Goal: Task Accomplishment & Management: Use online tool/utility

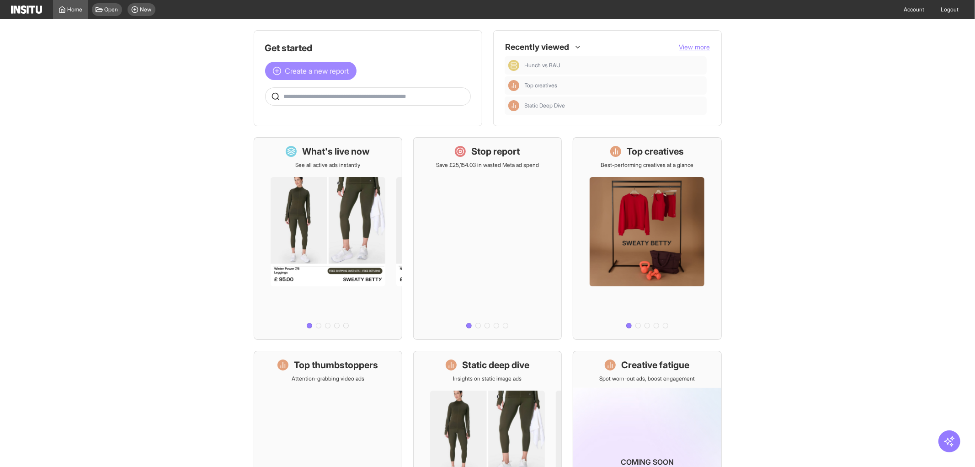
click at [316, 72] on span "Create a new report" at bounding box center [317, 70] width 64 height 11
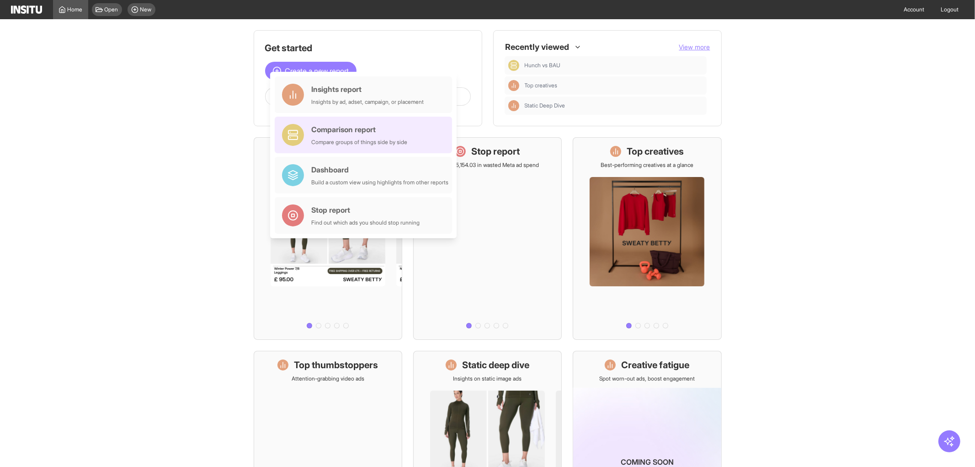
click at [384, 131] on div "Comparison report" at bounding box center [359, 129] width 96 height 11
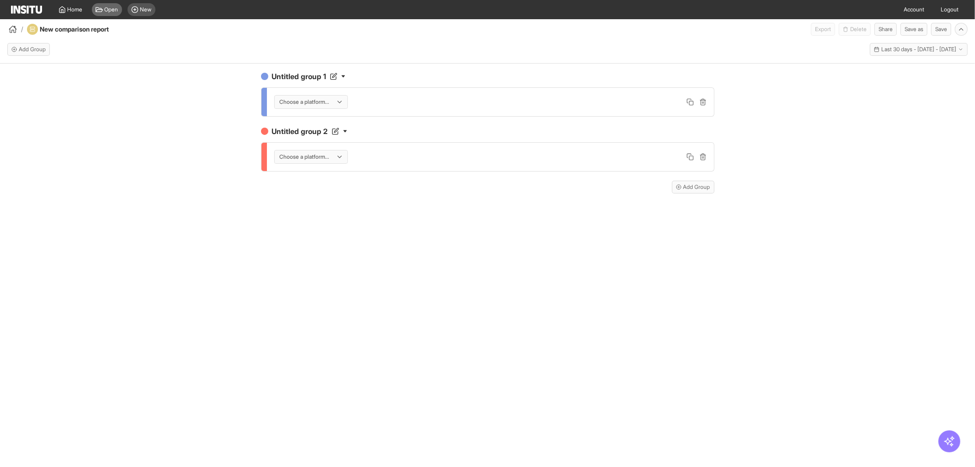
click at [103, 12] on div "Open" at bounding box center [107, 9] width 30 height 13
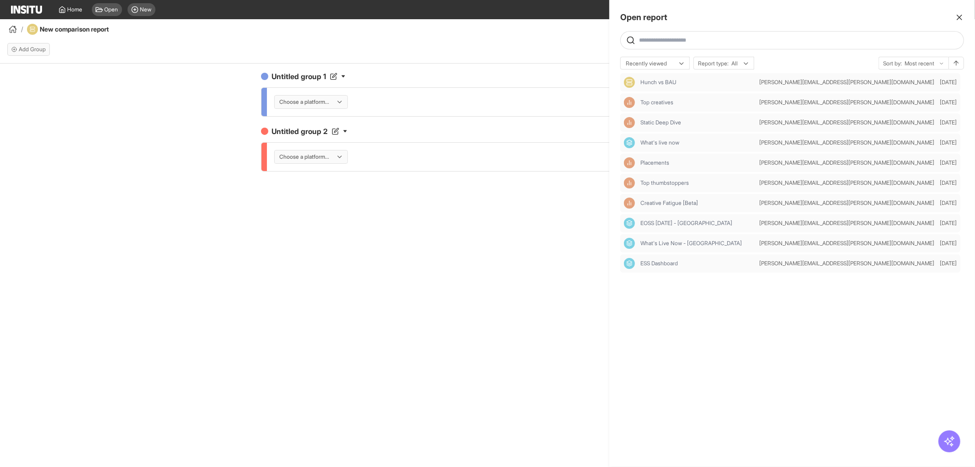
click at [114, 7] on div at bounding box center [487, 233] width 975 height 467
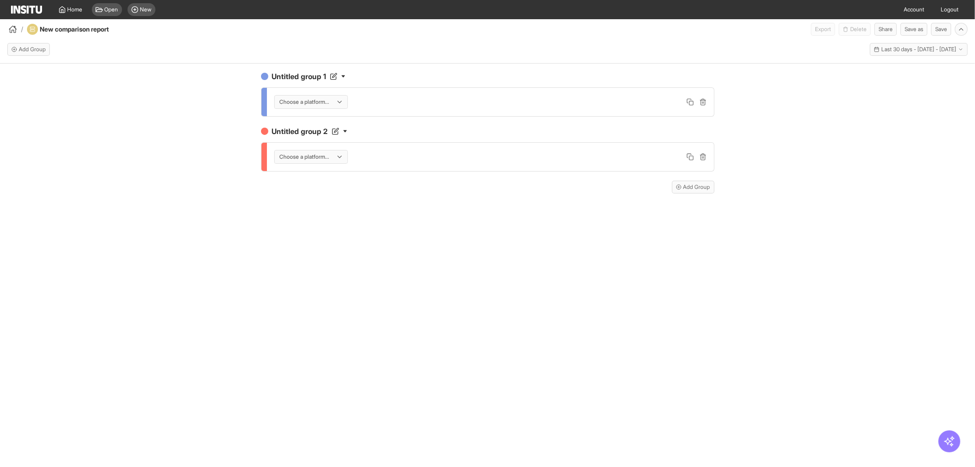
click at [114, 7] on span "Open" at bounding box center [112, 9] width 14 height 7
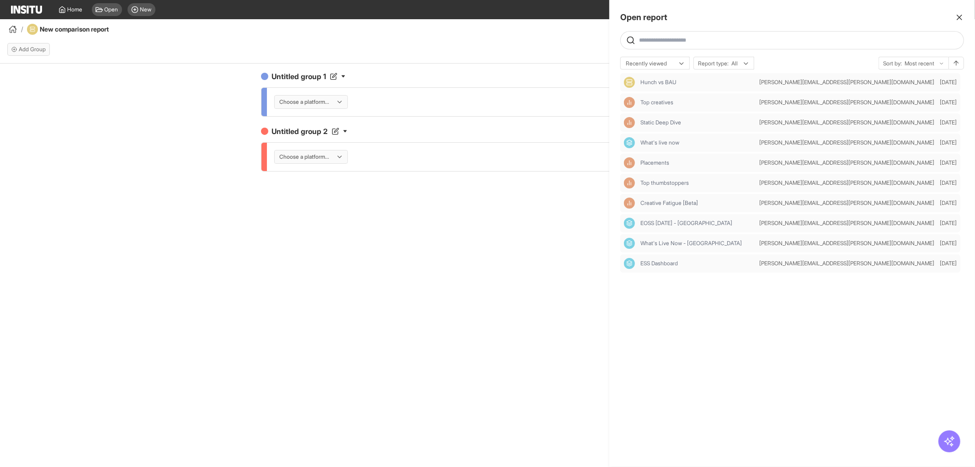
click at [963, 16] on icon "button" at bounding box center [959, 17] width 9 height 9
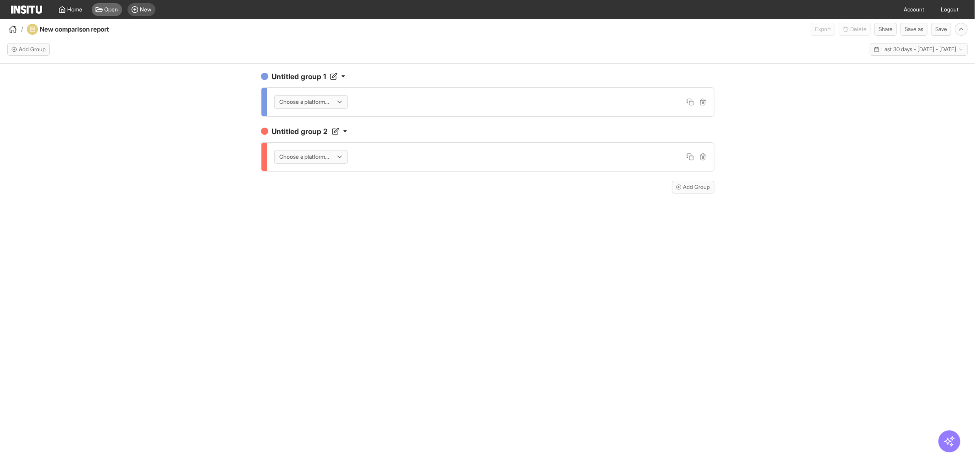
click at [111, 11] on span "Open" at bounding box center [112, 9] width 14 height 7
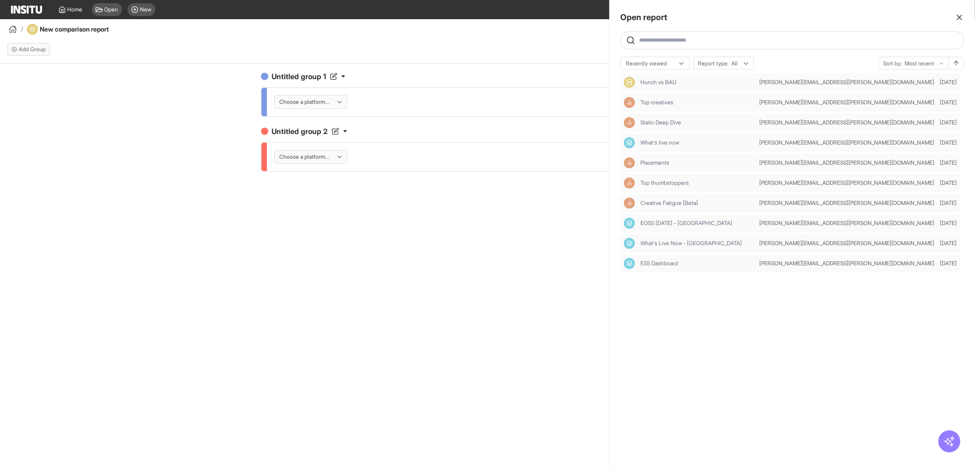
click at [965, 14] on div "Open report Ask questions like: Which campaigns had the highest spend last mont…" at bounding box center [793, 233] width 366 height 467
click at [6, 8] on div at bounding box center [487, 233] width 975 height 467
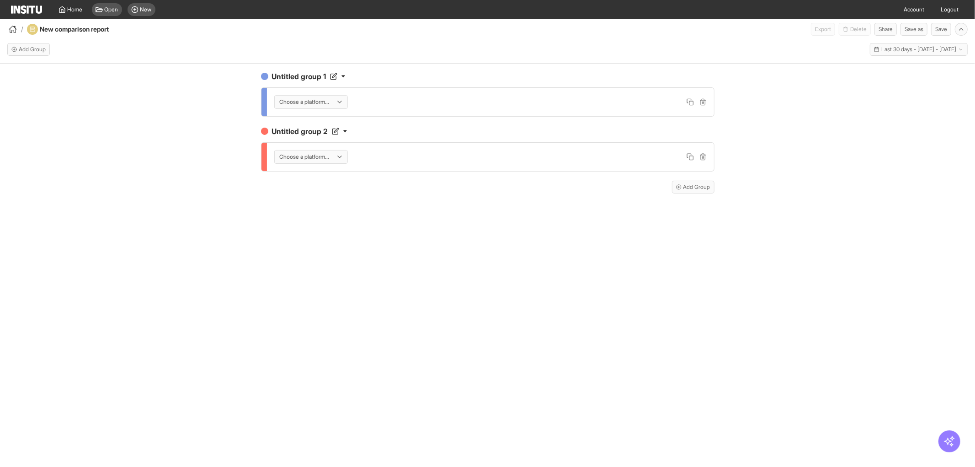
click at [19, 7] on img at bounding box center [26, 9] width 31 height 8
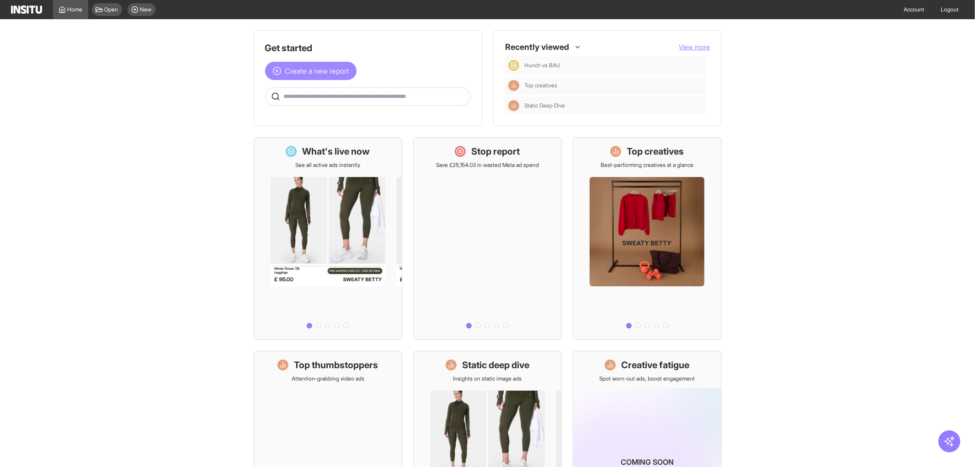
click at [305, 66] on span "Create a new report" at bounding box center [317, 70] width 64 height 11
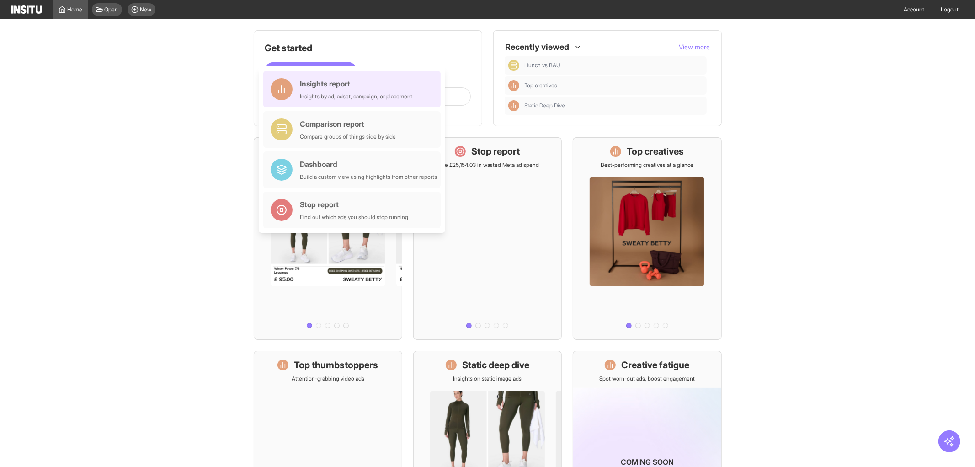
click at [319, 89] on div "Insights report Insights by ad, adset, campaign, or placement" at bounding box center [356, 89] width 112 height 22
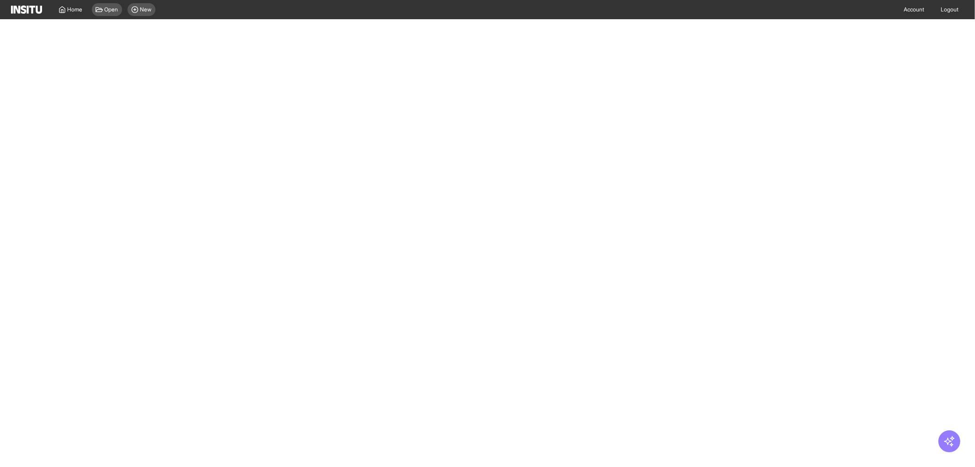
select select "**"
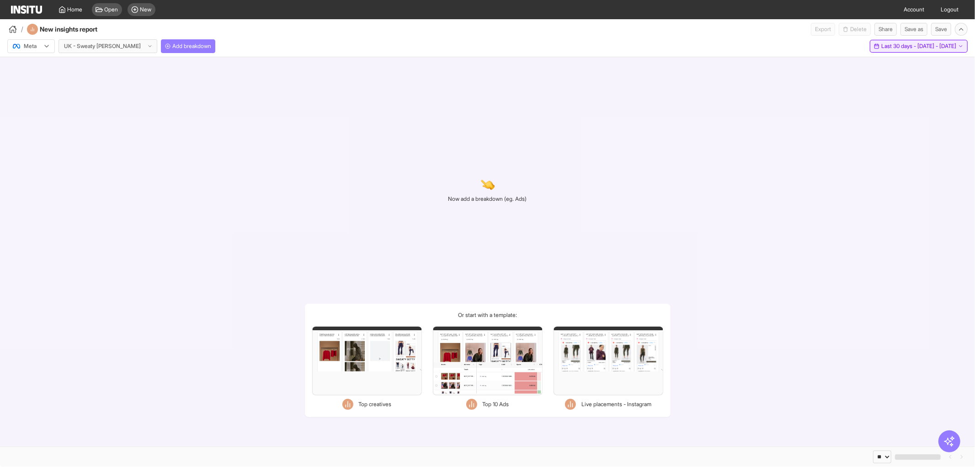
click at [874, 52] on button "Last 30 days - [DATE] - [DATE] [DATE] - [DATE]" at bounding box center [919, 46] width 98 height 13
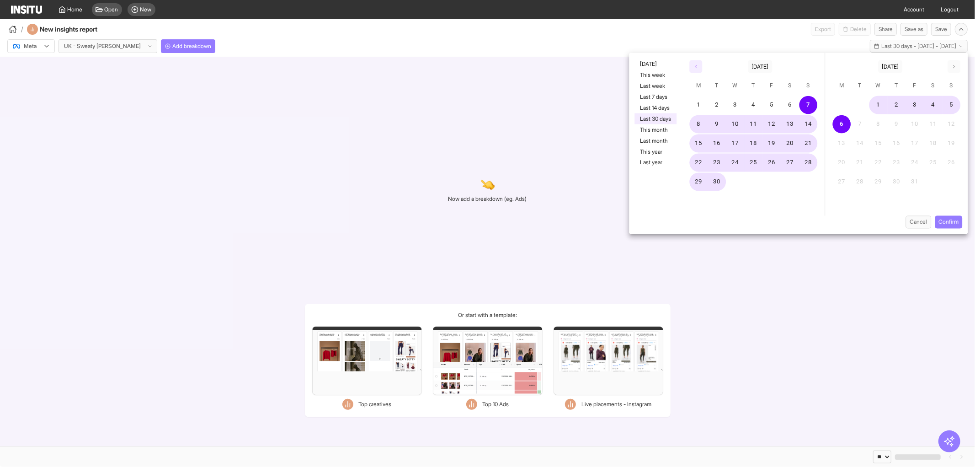
click at [698, 70] on button "button" at bounding box center [696, 66] width 13 height 13
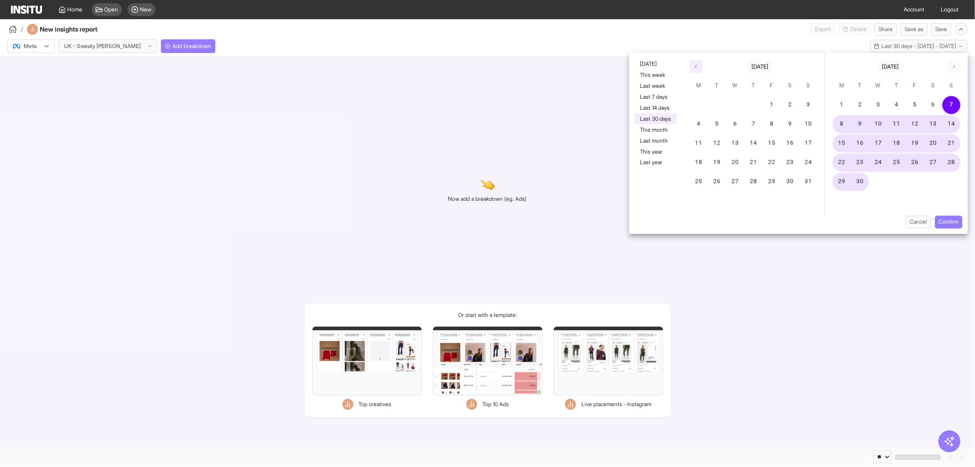
click at [698, 70] on button "button" at bounding box center [696, 66] width 13 height 13
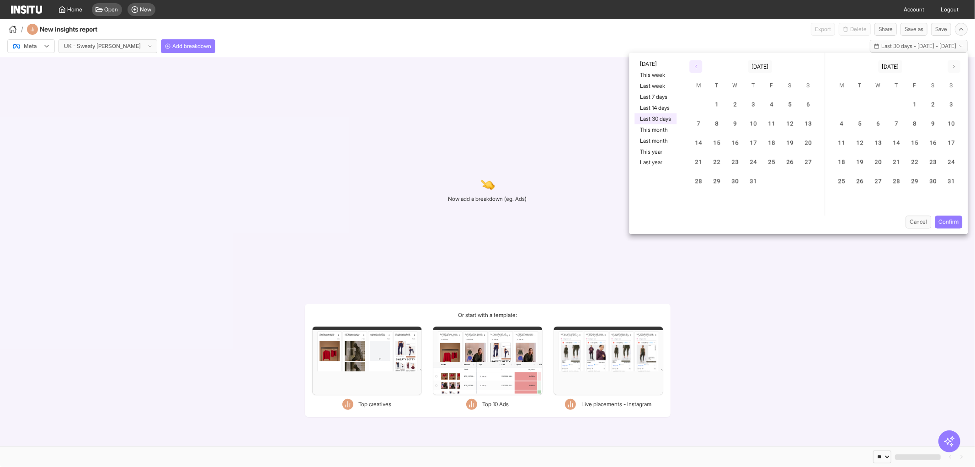
click at [698, 70] on button "button" at bounding box center [696, 66] width 13 height 13
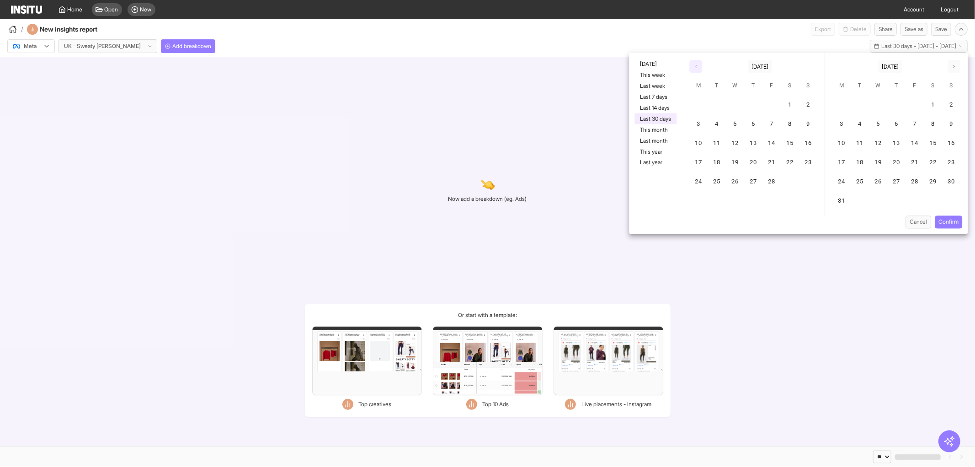
click at [698, 70] on button "button" at bounding box center [696, 66] width 13 height 13
click at [732, 103] on button "1" at bounding box center [736, 105] width 18 height 18
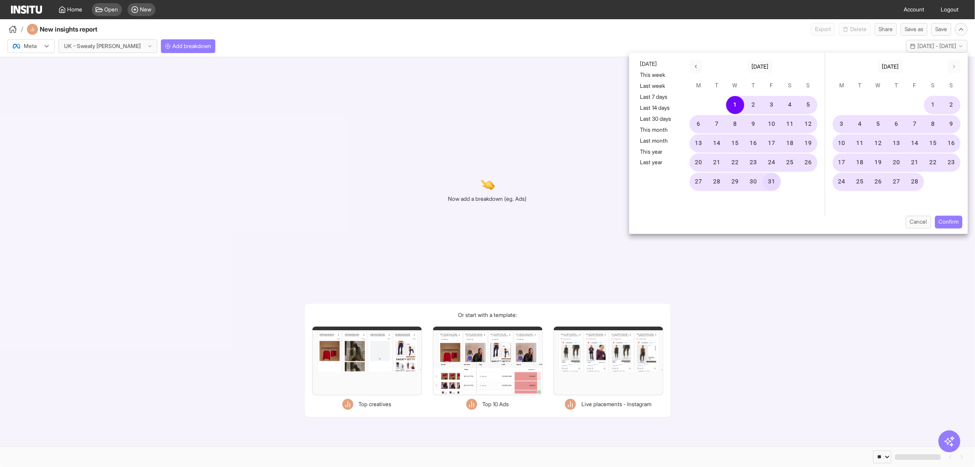
click at [768, 181] on button "31" at bounding box center [772, 182] width 18 height 18
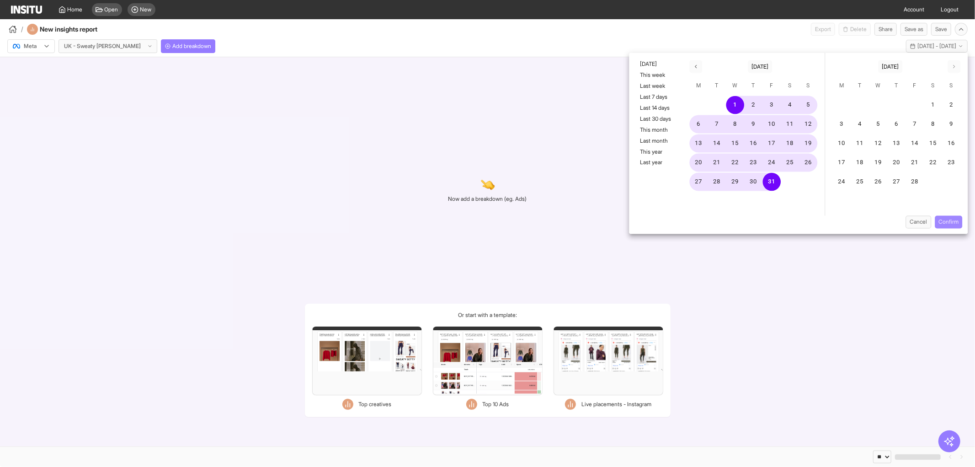
click at [954, 221] on button "Confirm" at bounding box center [948, 222] width 27 height 13
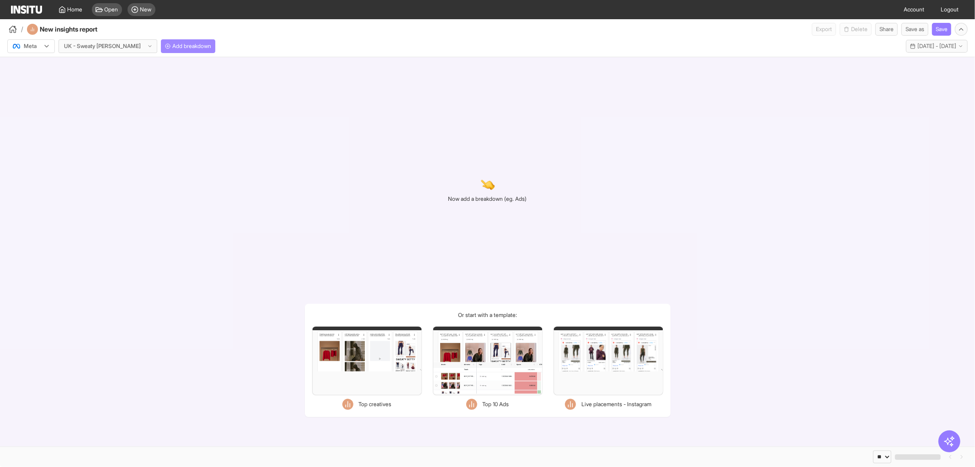
click at [172, 49] on span "Add breakdown" at bounding box center [191, 46] width 39 height 7
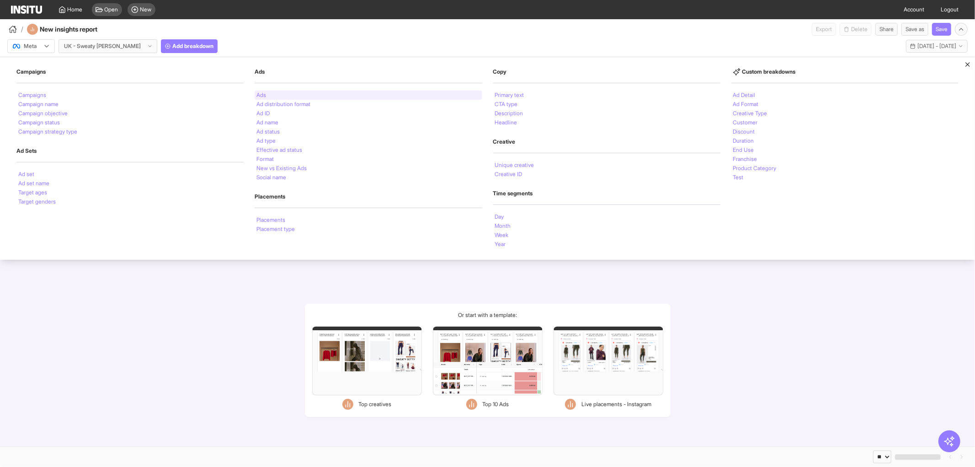
click at [260, 97] on li "Ads" at bounding box center [262, 94] width 10 height 5
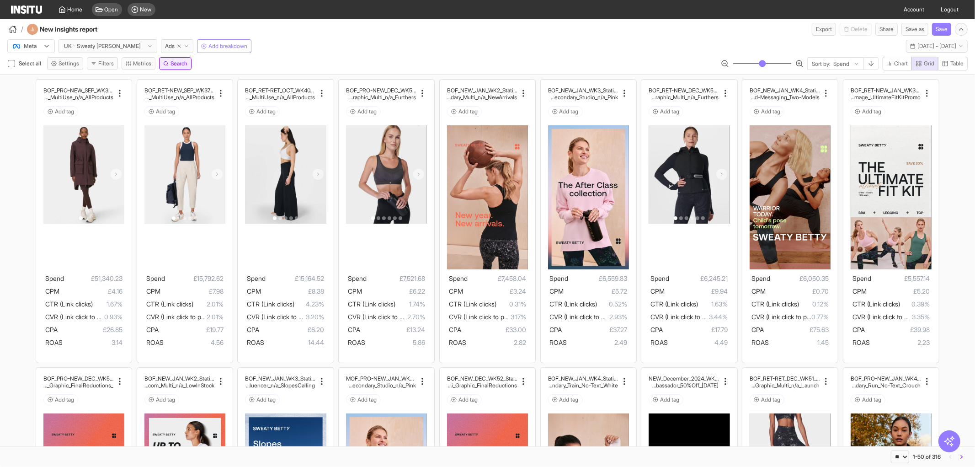
click at [177, 62] on span "Search" at bounding box center [179, 63] width 17 height 7
click at [52, 75] on select "**********" at bounding box center [37, 74] width 48 height 13
click at [240, 64] on div "**********" at bounding box center [487, 65] width 975 height 17
click at [147, 62] on button "Metrics" at bounding box center [139, 63] width 34 height 13
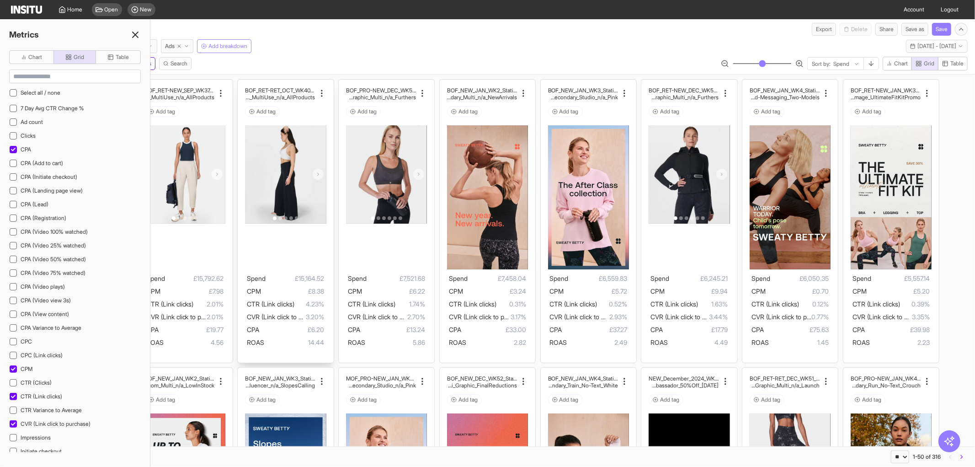
click at [239, 85] on div "BOF_RET-RET_OCT_WK40_DPA_n/a_FullPrice_Multi Cat_MultiFran_Ecom_MultiUse_n/a_Al…" at bounding box center [286, 221] width 96 height 283
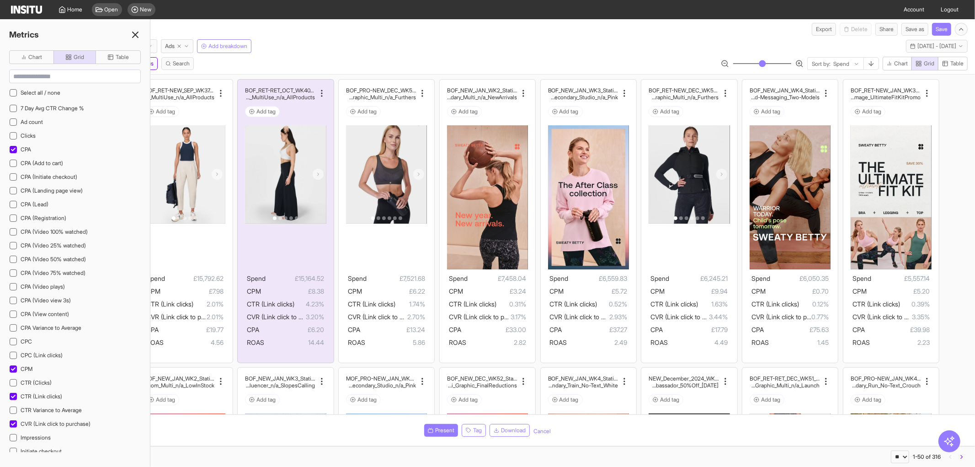
click at [135, 39] on icon at bounding box center [135, 34] width 11 height 11
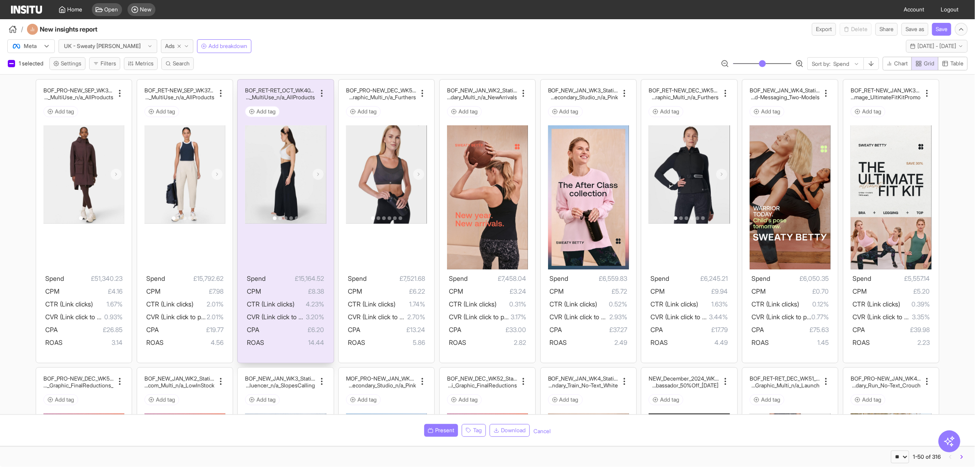
click at [303, 90] on h2 "BOF_RET-RET_OCT_WK40_DPA_n/a_FullPrice_Multi" at bounding box center [280, 90] width 70 height 7
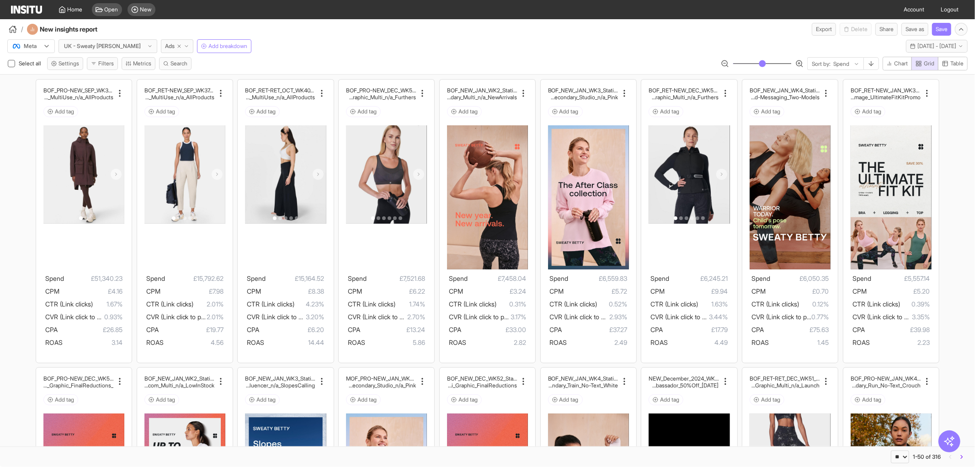
click at [113, 71] on div "Select all Settings Filters Metrics Search Sort by: Spend Chart Grid Table" at bounding box center [487, 65] width 975 height 17
click at [108, 63] on button "Filters" at bounding box center [102, 63] width 31 height 13
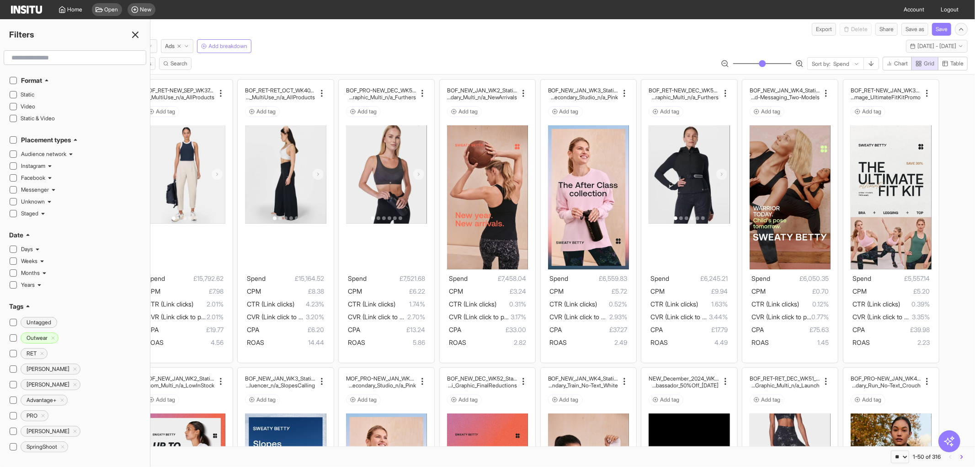
click at [37, 58] on input "text" at bounding box center [75, 57] width 134 height 16
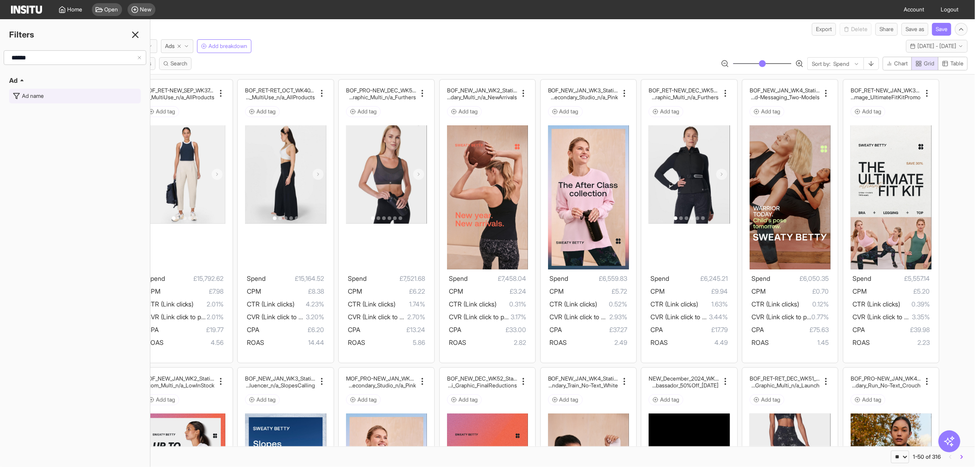
type input "******"
click at [40, 96] on div "Ad name" at bounding box center [33, 95] width 22 height 7
click at [96, 59] on div at bounding box center [69, 57] width 110 height 9
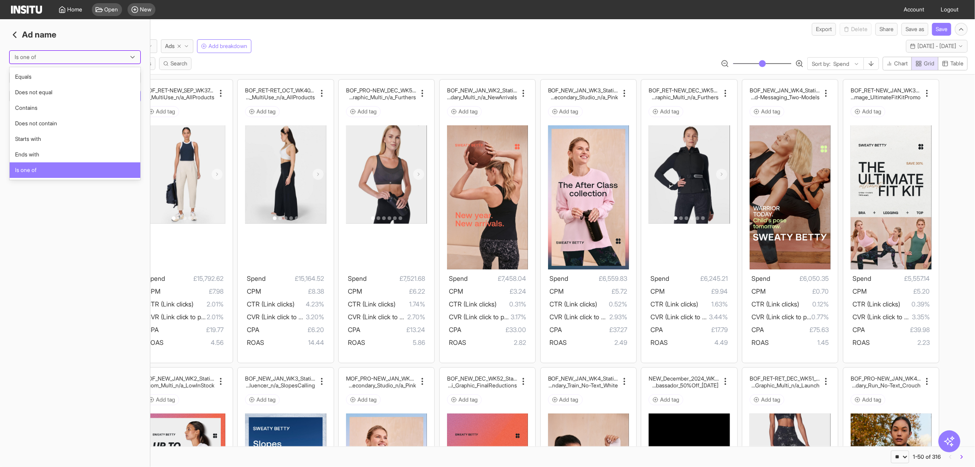
click at [96, 59] on div at bounding box center [69, 57] width 110 height 9
click at [81, 92] on span "Does not equal" at bounding box center [75, 92] width 120 height 8
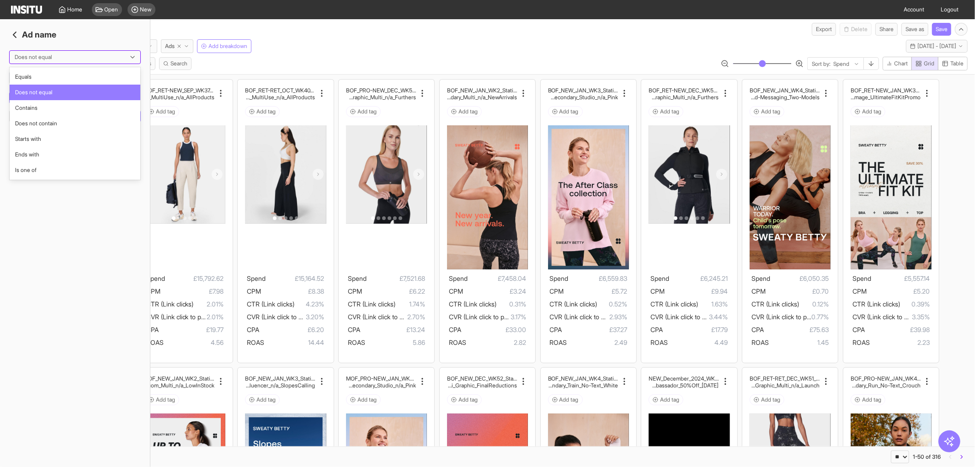
click at [86, 58] on div at bounding box center [69, 57] width 110 height 9
click at [67, 119] on span "Does not contain" at bounding box center [75, 123] width 120 height 8
click at [70, 80] on input "string" at bounding box center [44, 77] width 68 height 9
click at [87, 75] on icon "Clear input" at bounding box center [84, 78] width 6 height 6
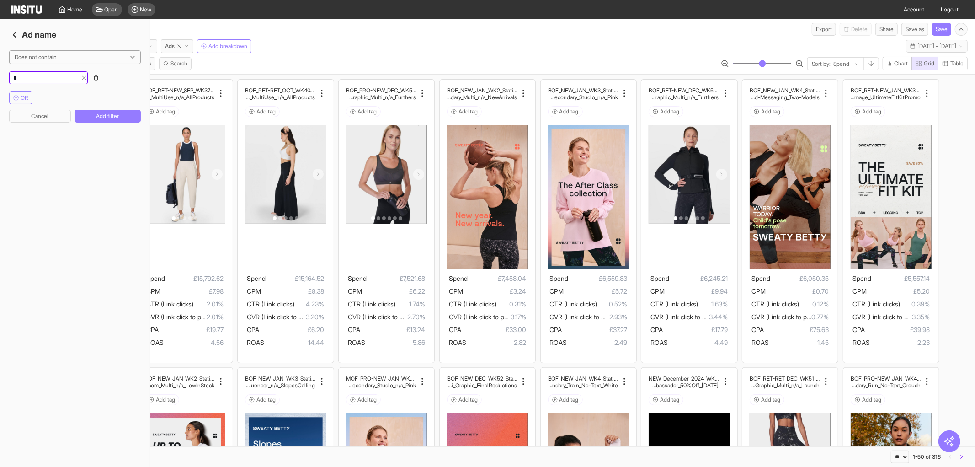
click at [77, 75] on input "string" at bounding box center [44, 77] width 68 height 9
click at [84, 58] on div at bounding box center [69, 57] width 110 height 9
click at [64, 125] on span "Does not contain" at bounding box center [75, 123] width 120 height 8
click at [48, 75] on input "string" at bounding box center [44, 77] width 68 height 9
type input "***"
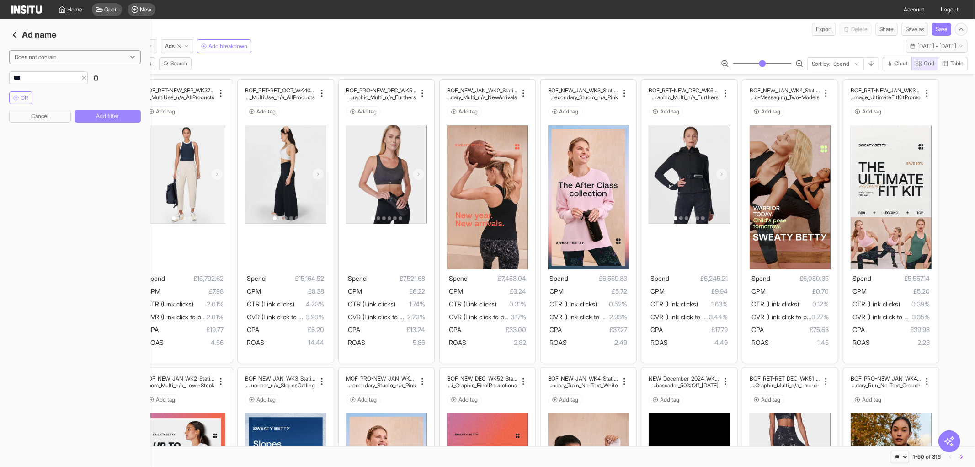
click at [103, 113] on button "Add filter" at bounding box center [108, 116] width 66 height 13
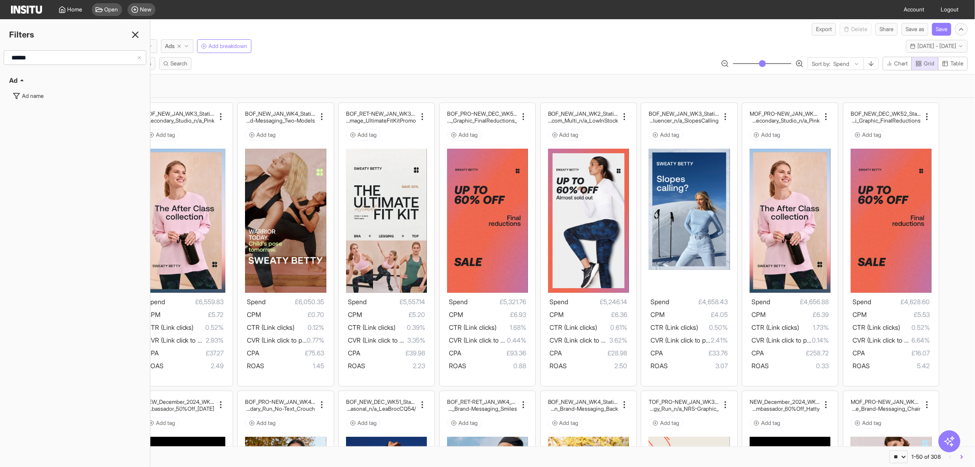
click at [134, 37] on line at bounding box center [135, 34] width 5 height 5
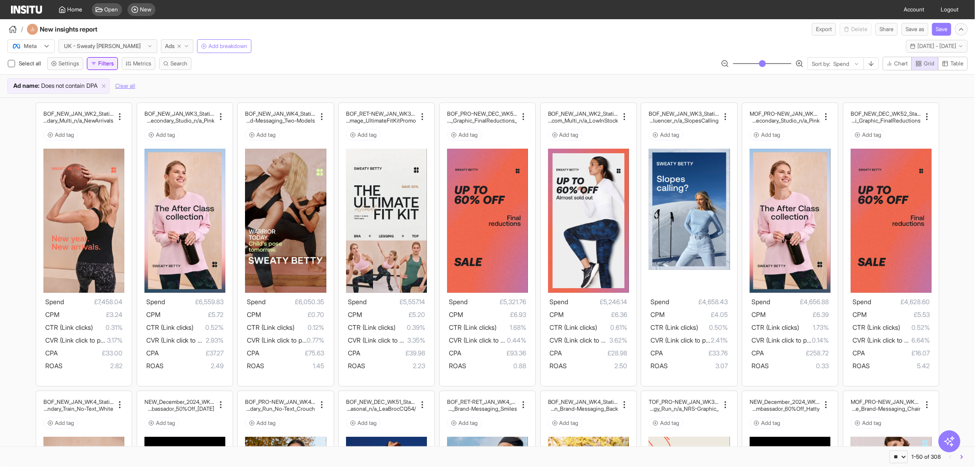
click at [113, 63] on button "Filters" at bounding box center [102, 63] width 31 height 13
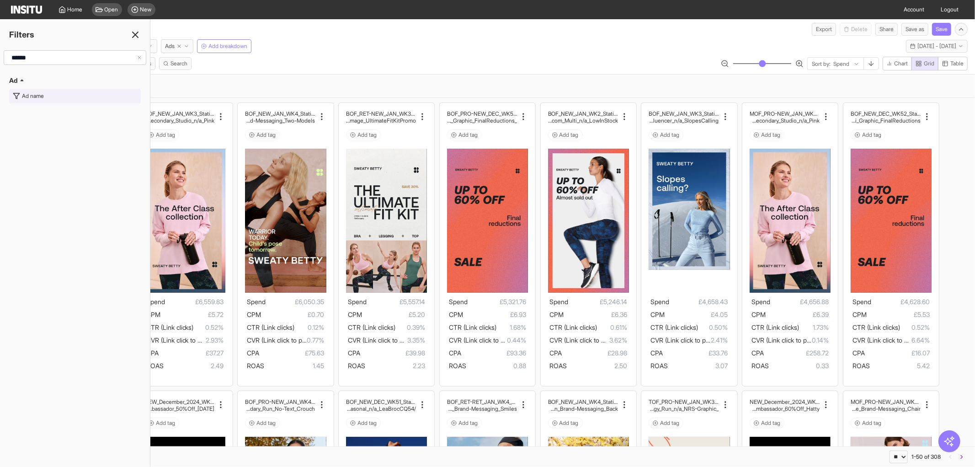
click at [53, 96] on button "Ad name" at bounding box center [75, 96] width 132 height 15
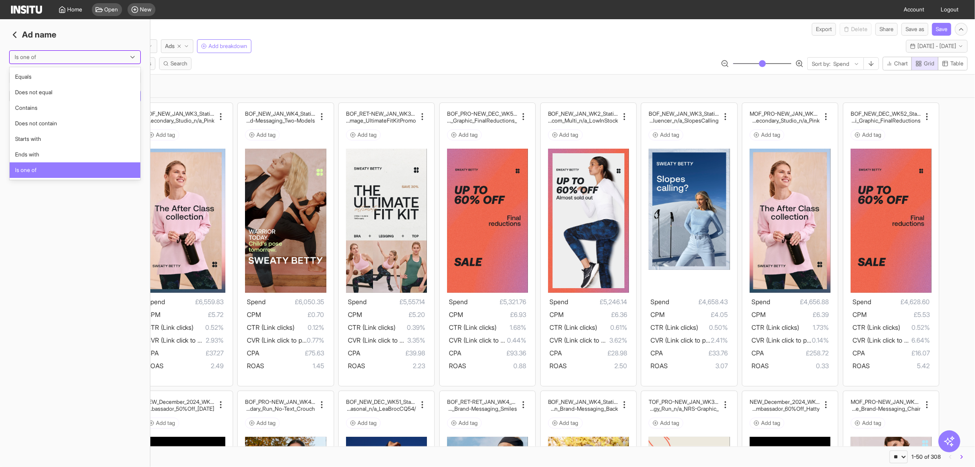
click at [80, 58] on div at bounding box center [69, 57] width 110 height 9
click at [64, 96] on div "Does not equal" at bounding box center [75, 93] width 131 height 16
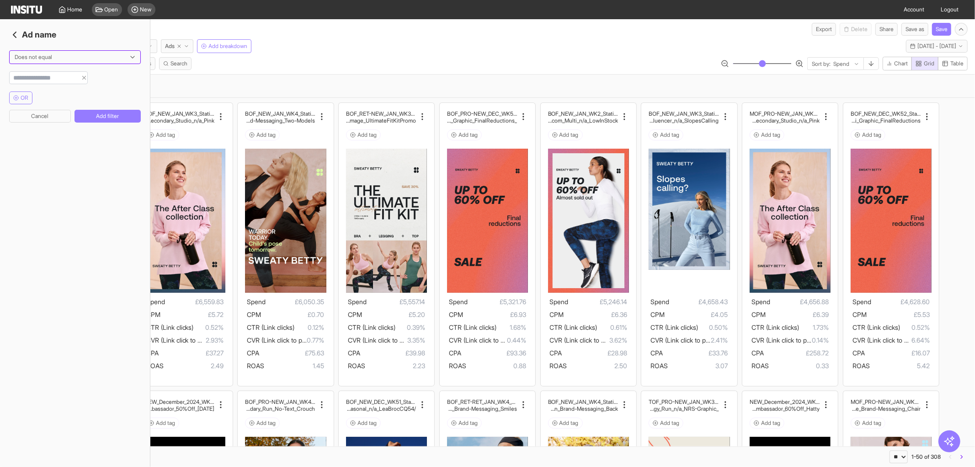
click at [73, 53] on div at bounding box center [69, 57] width 110 height 9
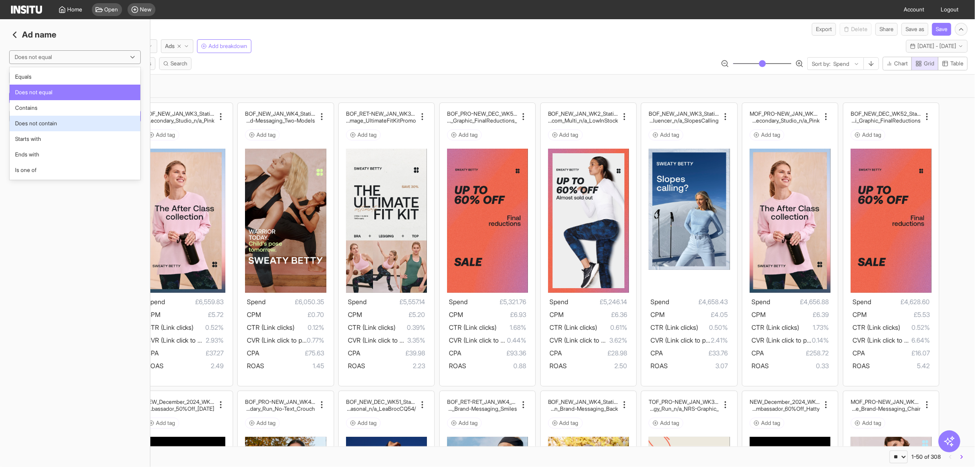
click at [58, 116] on div "Does not contain" at bounding box center [75, 124] width 131 height 16
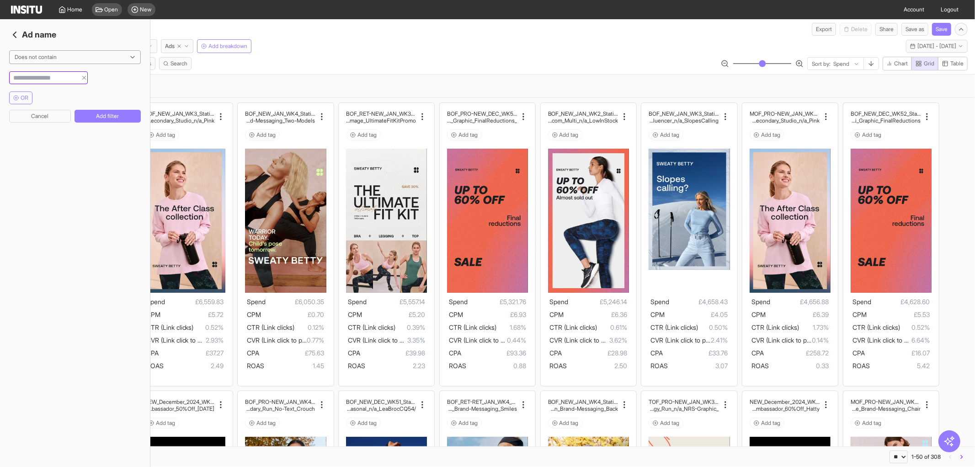
click at [59, 76] on input "string" at bounding box center [44, 77] width 68 height 9
type input "*"
click at [86, 78] on line "Clear input" at bounding box center [84, 77] width 3 height 3
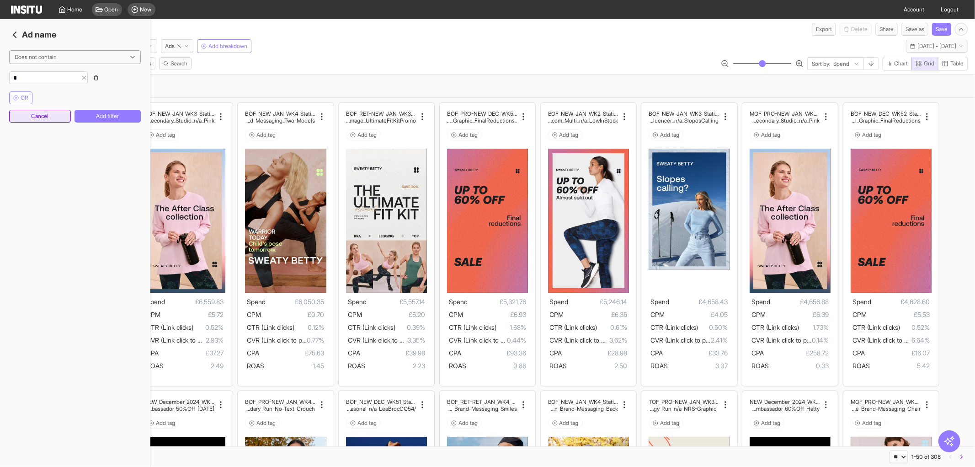
click at [42, 121] on button "Cancel" at bounding box center [40, 116] width 62 height 13
click at [26, 96] on div "Ad name" at bounding box center [33, 95] width 22 height 7
click at [42, 61] on div at bounding box center [69, 57] width 110 height 9
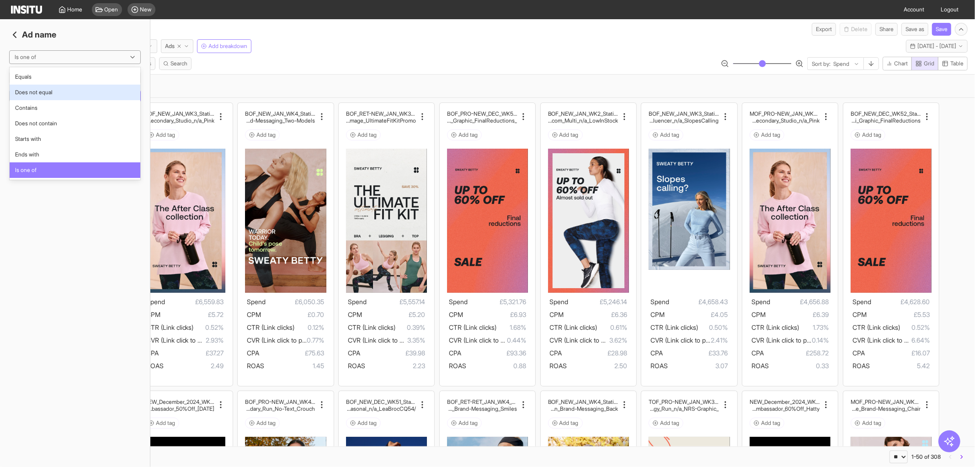
click at [43, 93] on span "Does not equal" at bounding box center [33, 92] width 37 height 8
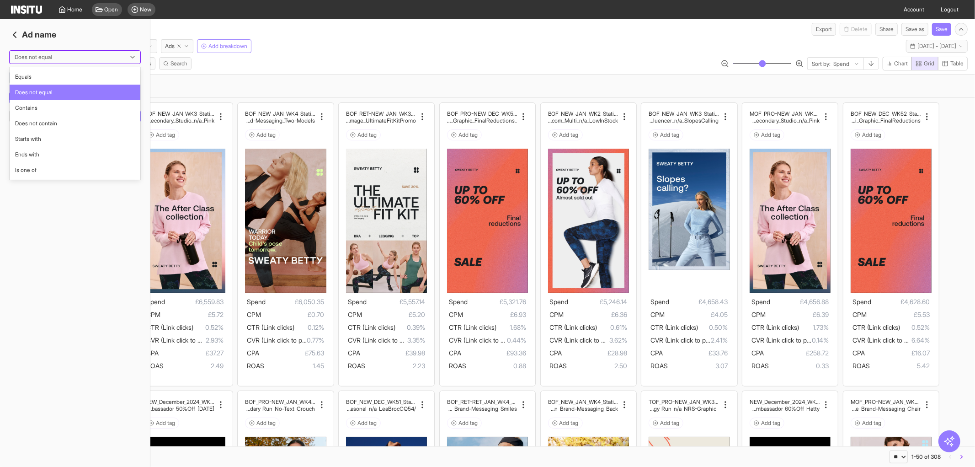
click at [52, 57] on div at bounding box center [69, 57] width 110 height 9
click at [43, 118] on div "Does not contain" at bounding box center [75, 124] width 131 height 16
click at [42, 75] on input "string" at bounding box center [44, 77] width 68 height 9
type input "***"
click at [101, 116] on button "Add filter" at bounding box center [108, 116] width 66 height 13
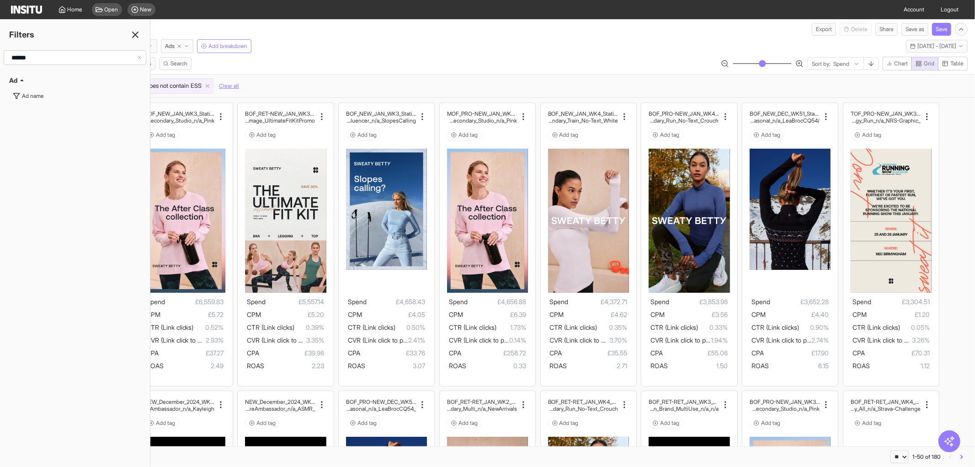
click at [139, 35] on icon at bounding box center [135, 34] width 11 height 11
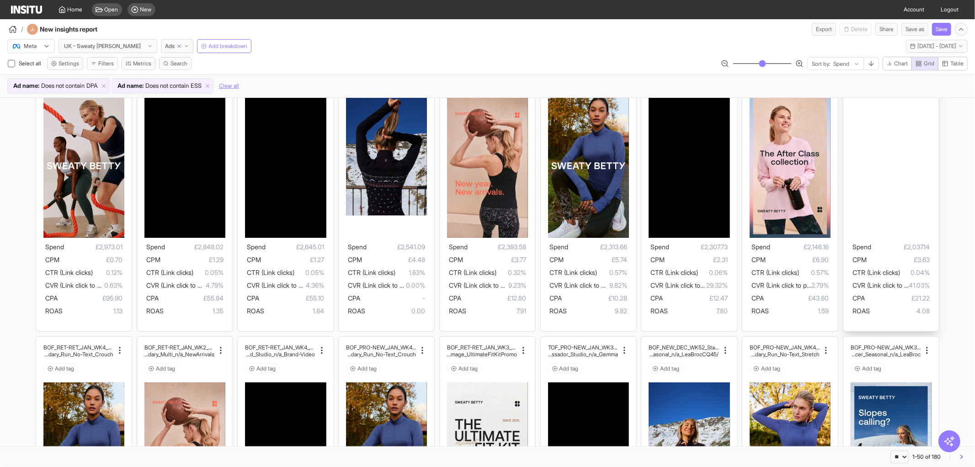
scroll to position [342, 0]
